Goal: Task Accomplishment & Management: Complete application form

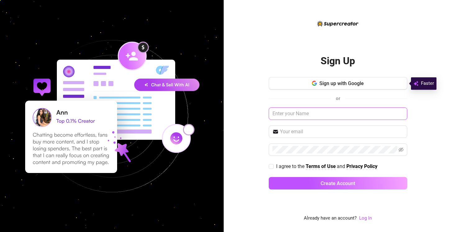
click at [358, 117] on input "text" at bounding box center [338, 114] width 139 height 12
click at [368, 218] on link "Log In" at bounding box center [365, 218] width 13 height 6
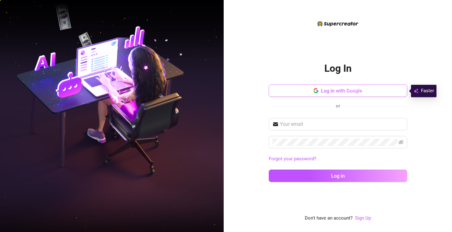
click at [352, 90] on span "Log in with Google" at bounding box center [341, 91] width 41 height 6
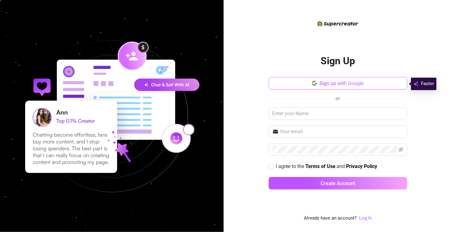
click at [372, 85] on button "Sign up with Google" at bounding box center [338, 83] width 139 height 12
